Goal: Task Accomplishment & Management: Complete application form

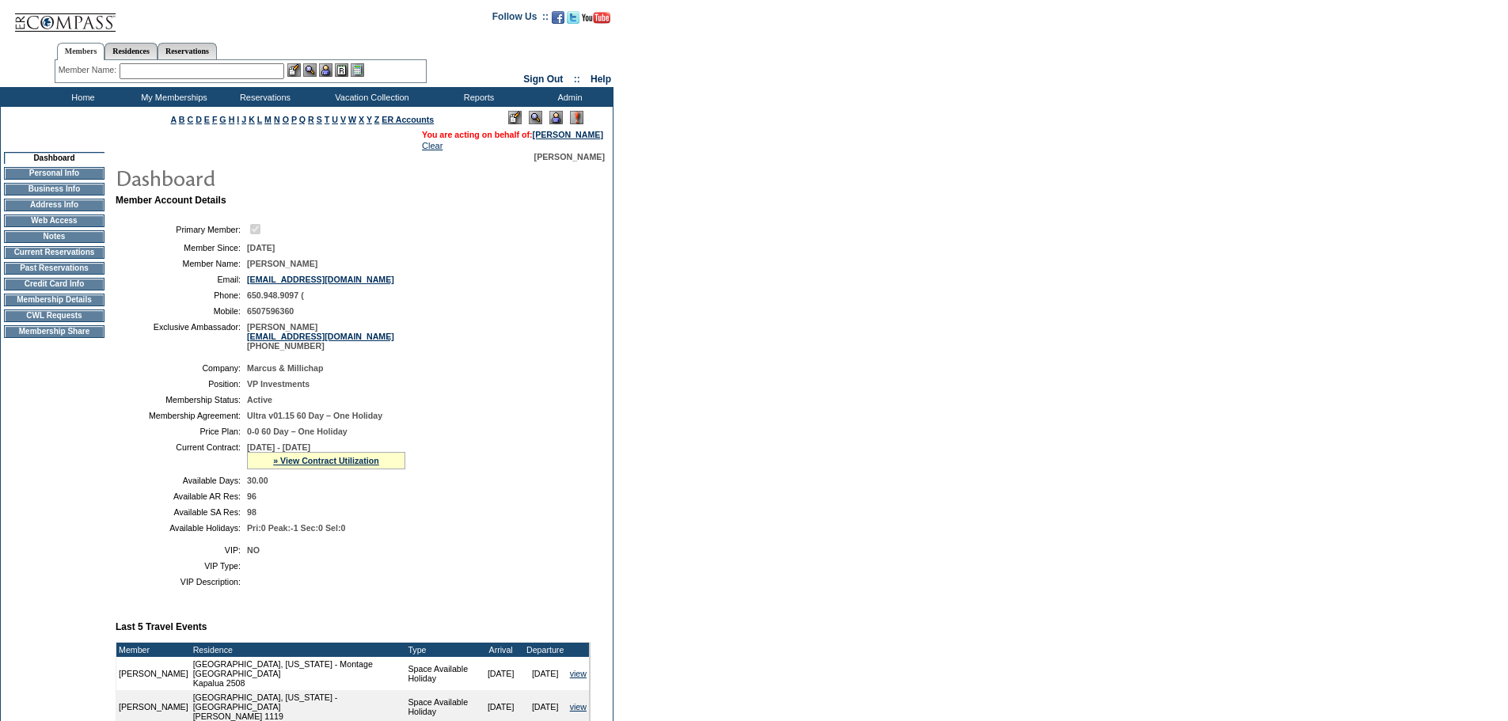
click at [63, 306] on td "Membership Details" at bounding box center [54, 300] width 101 height 13
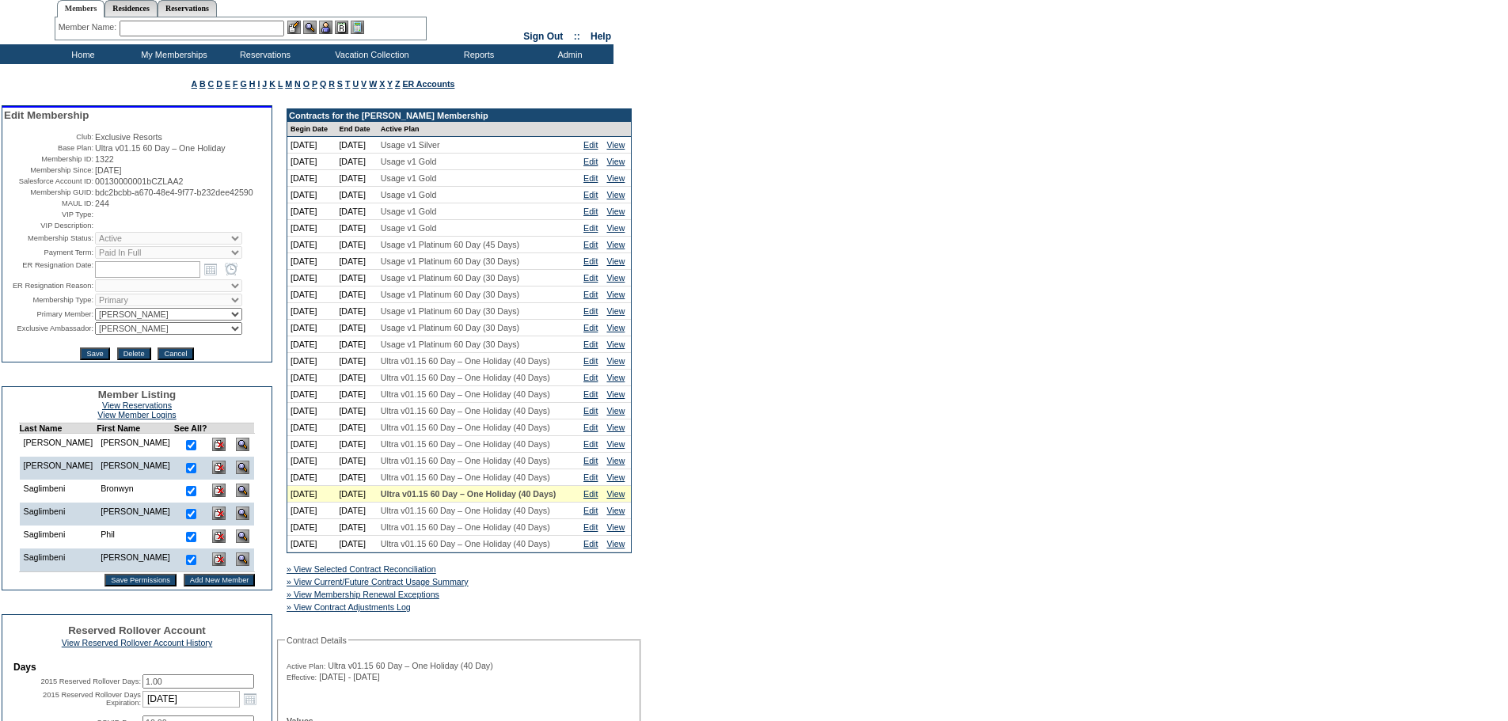
scroll to position [158, 0]
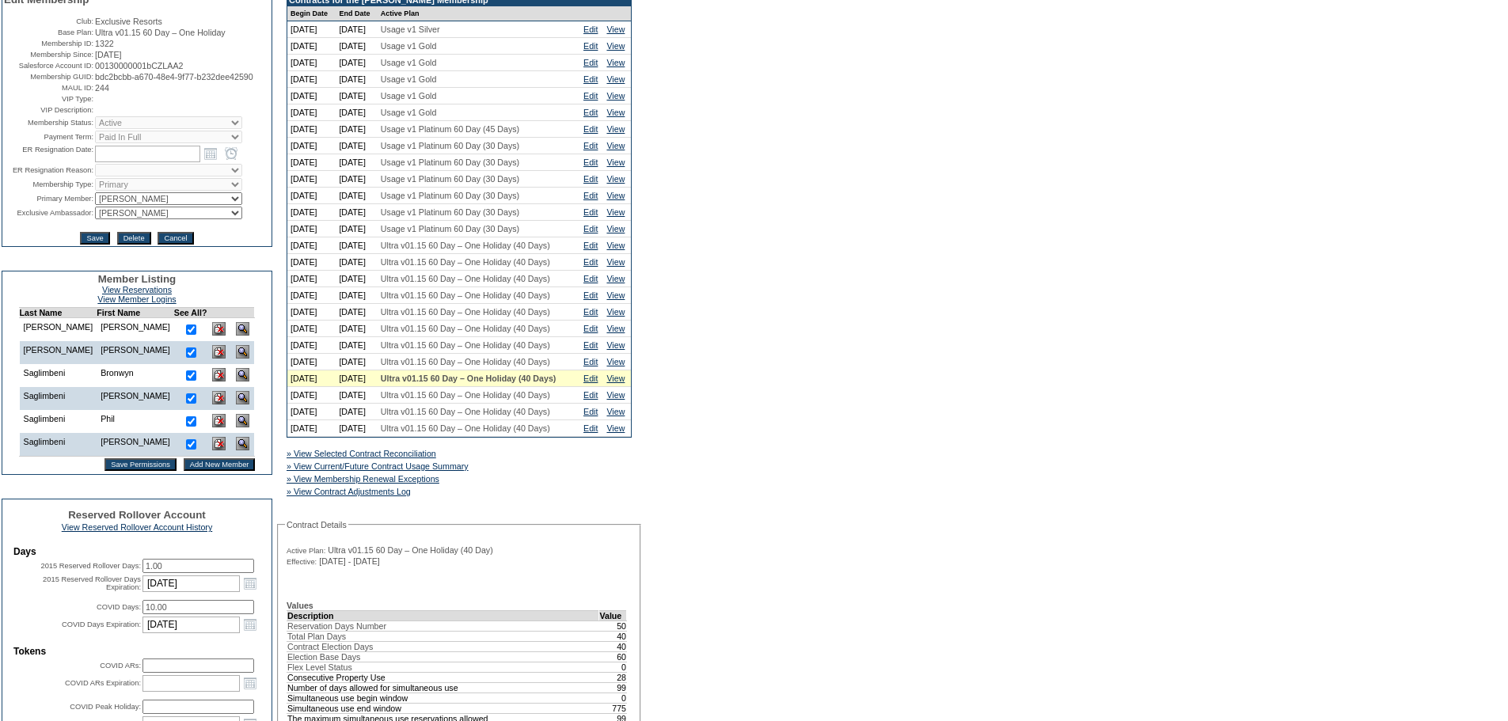
click at [192, 471] on input "Add New Member" at bounding box center [220, 464] width 72 height 13
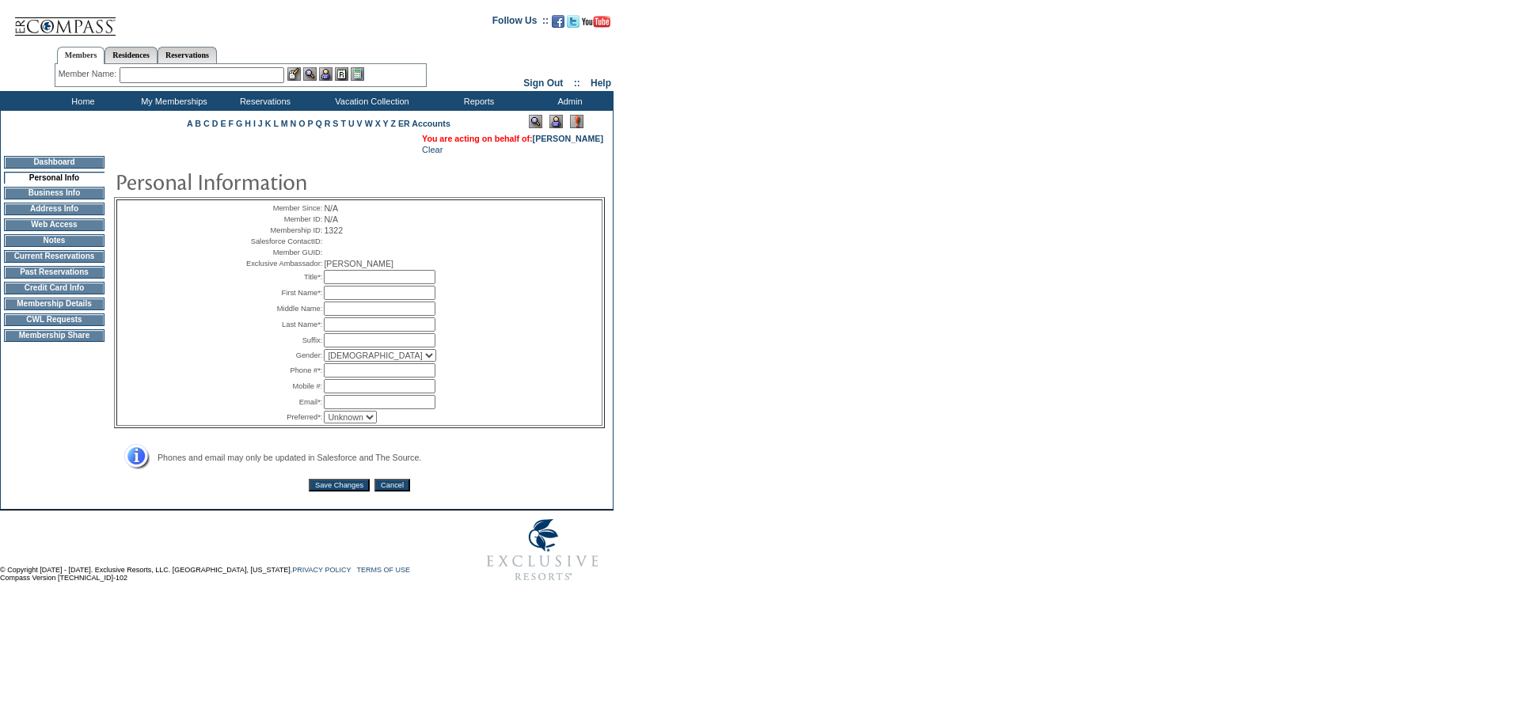
click at [355, 284] on input "text" at bounding box center [380, 277] width 112 height 14
type input "Ms."
click at [352, 300] on input "text" at bounding box center [380, 293] width 112 height 14
type input "Sofia"
type input "Jones"
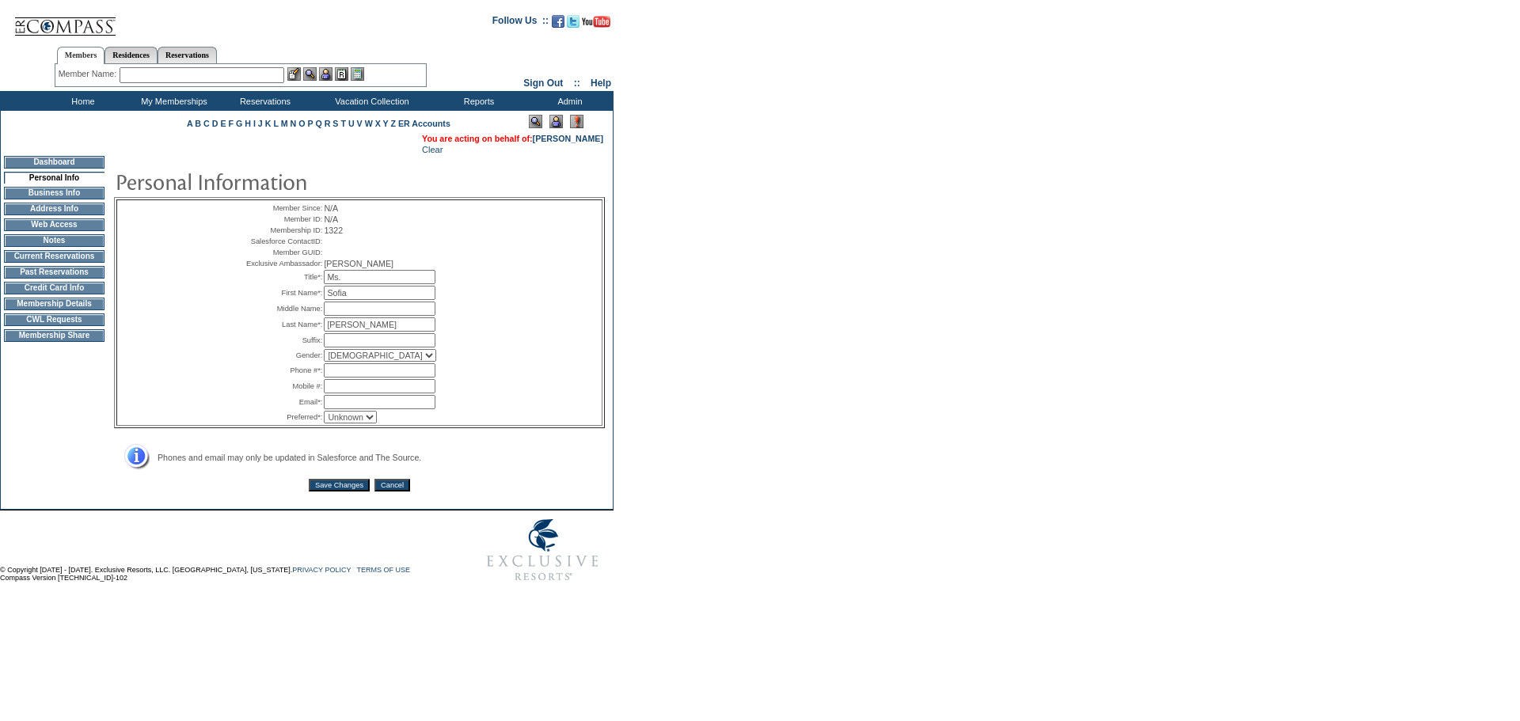
click at [367, 362] on select "Male Female" at bounding box center [380, 355] width 112 height 13
select select "F"
click at [324, 362] on select "Male Female" at bounding box center [380, 355] width 112 height 13
click at [338, 378] on input "text" at bounding box center [380, 370] width 112 height 14
paste input "(650) 494-8900"
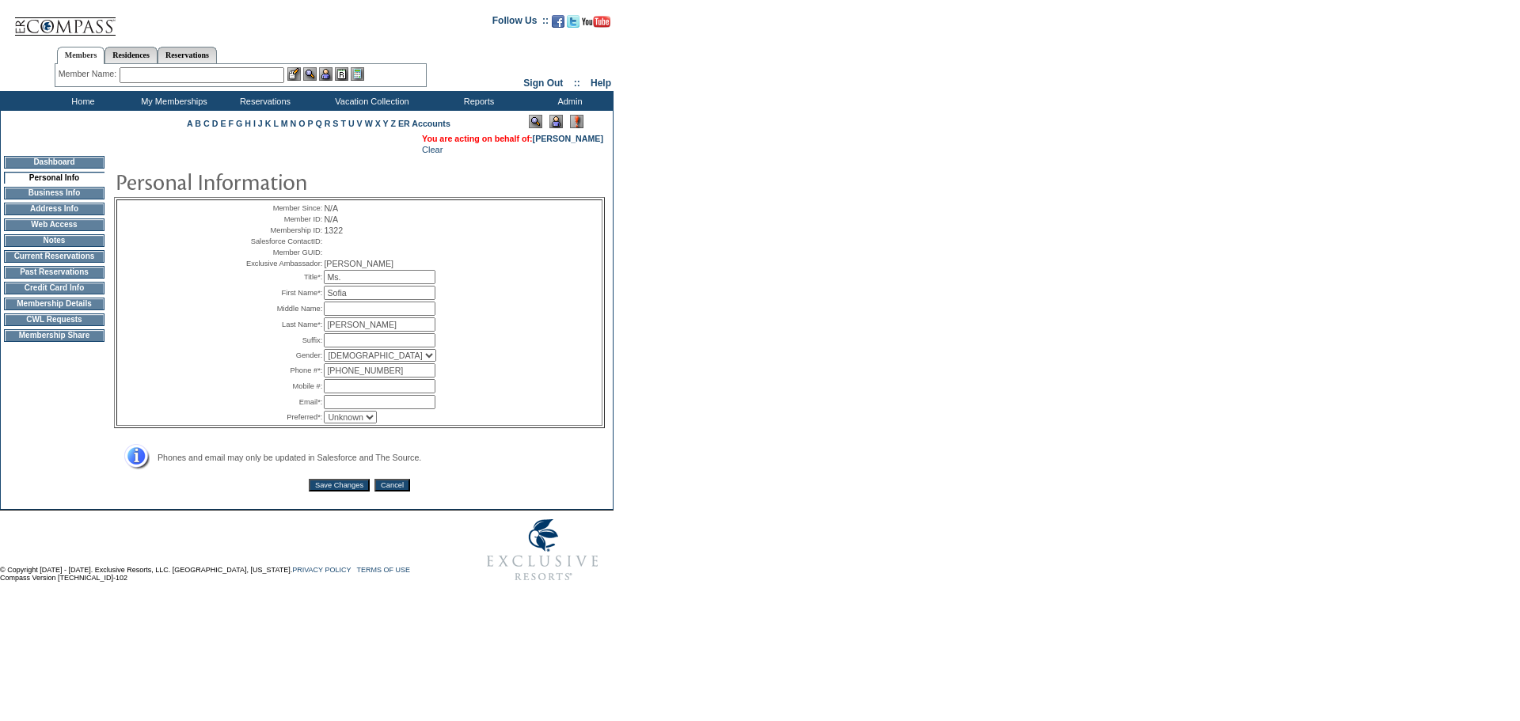
type input "(650) 494-8900"
click at [334, 409] on input "text" at bounding box center [380, 402] width 112 height 14
paste input "sofiajones313@gmail.com"
type input "sofiajones313@gmail.com"
click at [352, 492] on input "Save Changes" at bounding box center [339, 485] width 61 height 13
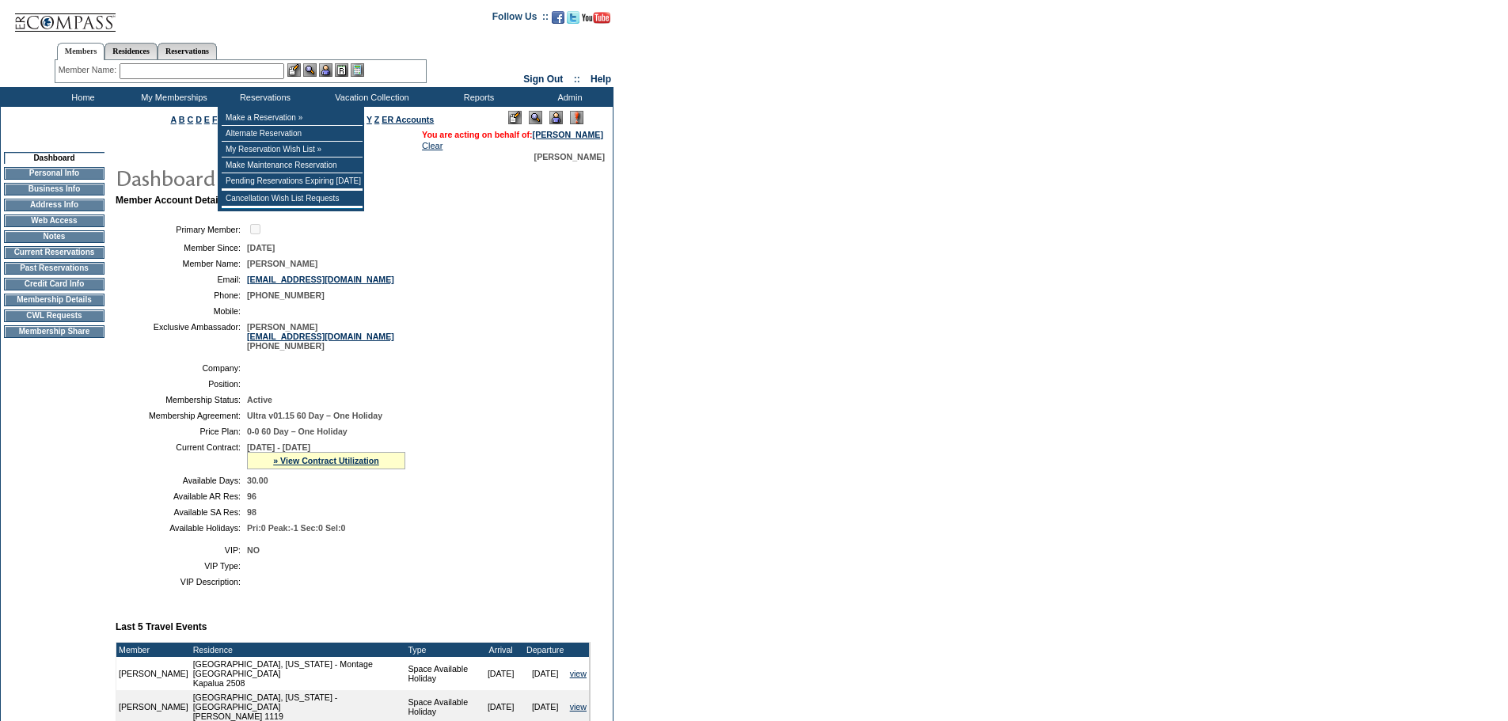
click at [230, 71] on input "text" at bounding box center [202, 71] width 165 height 16
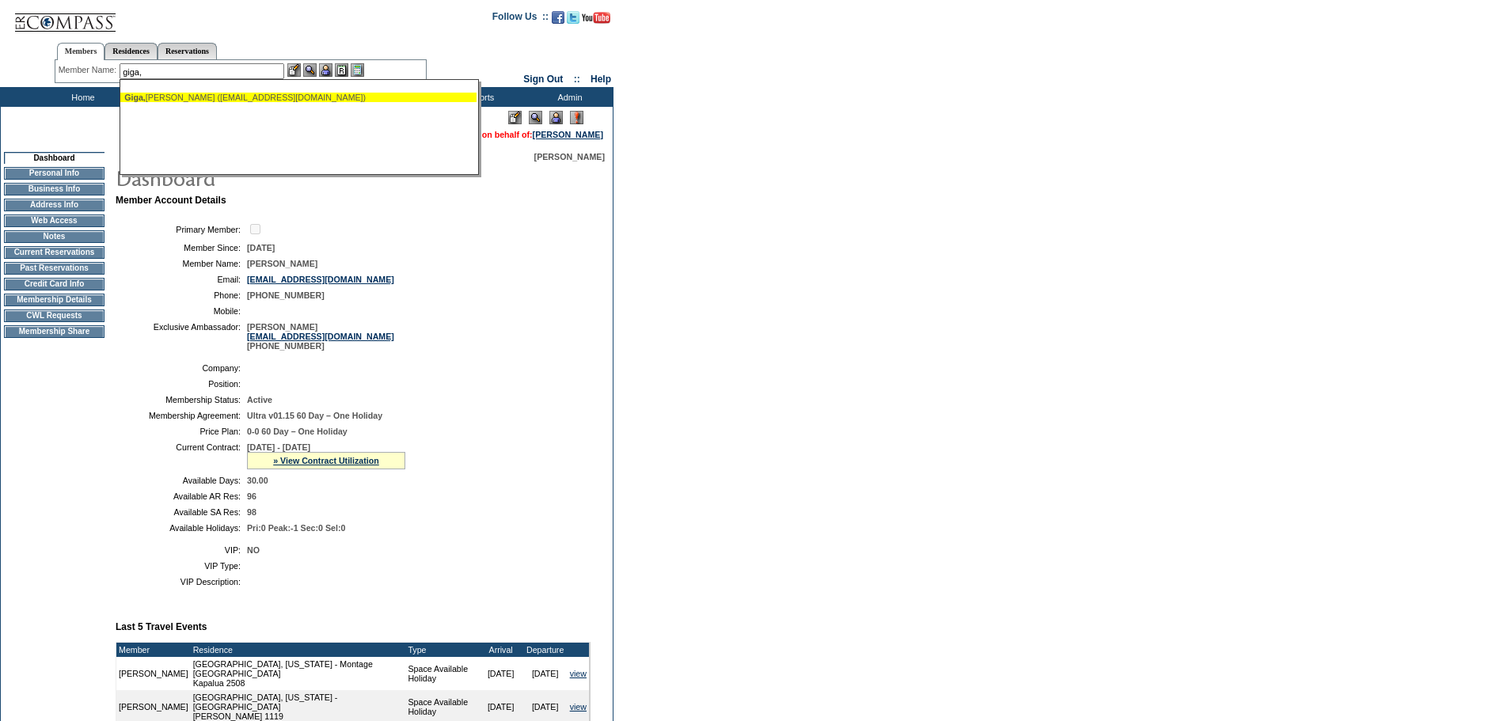
click at [196, 96] on div "Giga, Nahid (nahidgiga@gmail.com)" at bounding box center [298, 98] width 348 height 10
type input "Giga, Nahid (nahidgiga@gmail.com)"
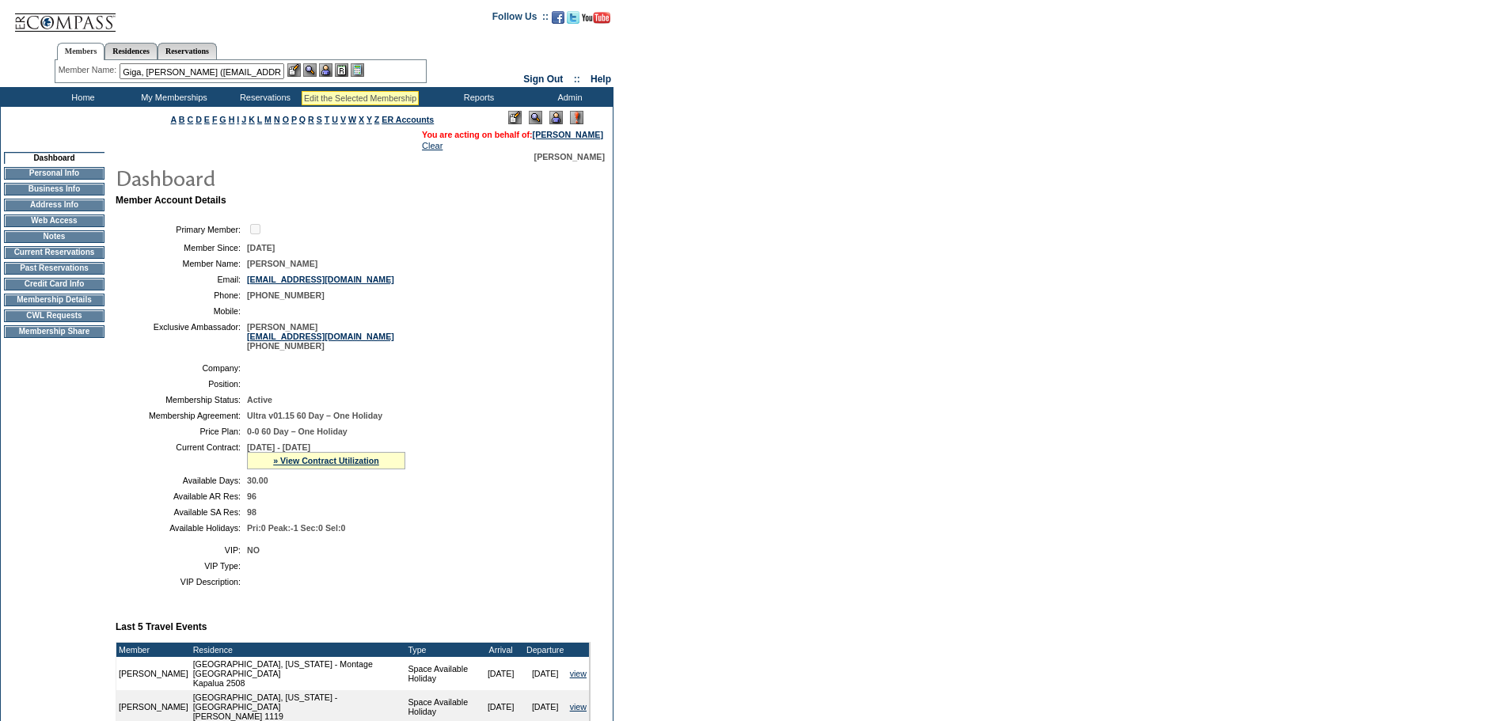
click at [313, 65] on img at bounding box center [309, 69] width 13 height 13
